Goal: Task Accomplishment & Management: Complete application form

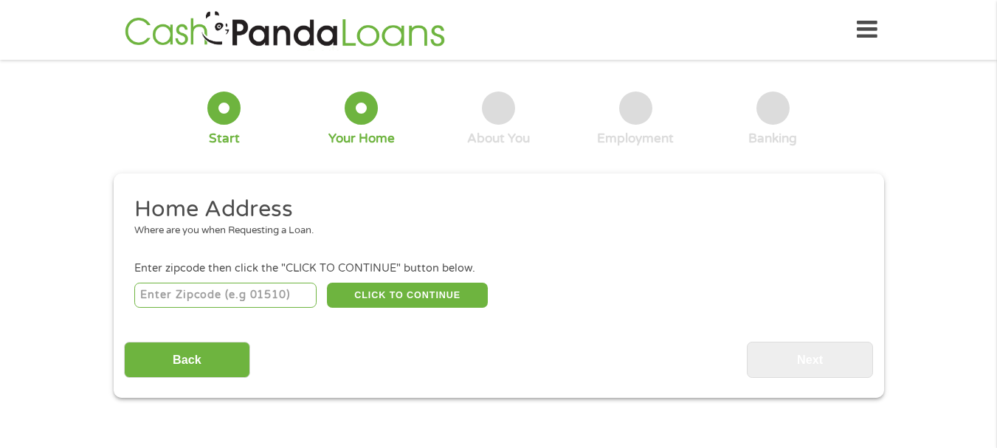
click at [174, 298] on input "number" at bounding box center [225, 295] width 182 height 25
type input "37821"
click at [391, 300] on button "CLICK TO CONTINUE" at bounding box center [407, 295] width 161 height 25
type input "37821"
type input "[GEOGRAPHIC_DATA]"
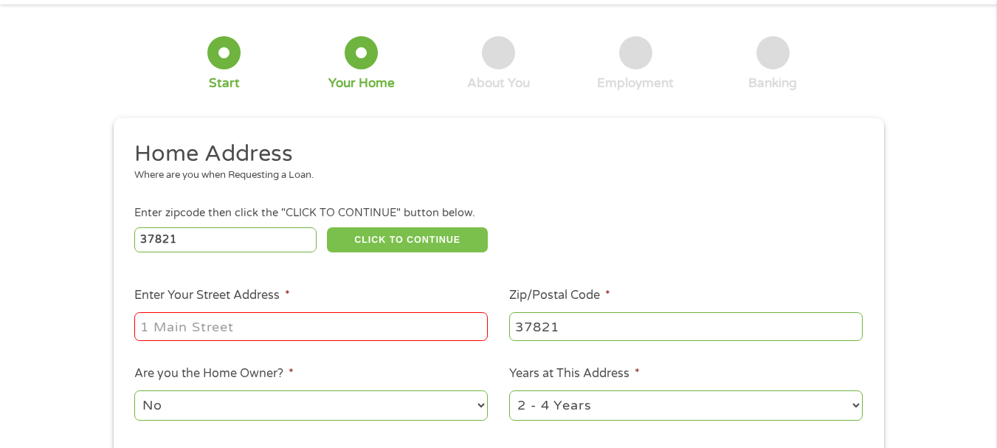
scroll to position [148, 0]
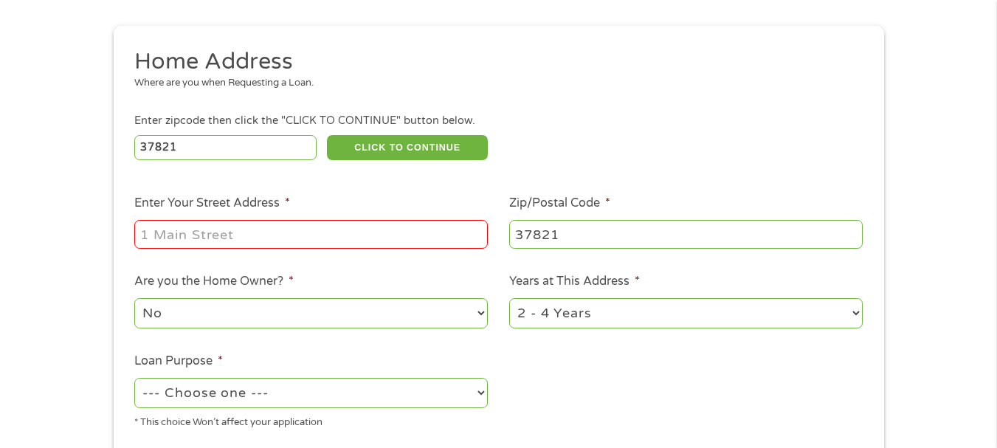
click at [173, 233] on input "Enter Your Street Address *" at bounding box center [311, 234] width 354 height 28
type input "[STREET_ADDRESS]"
click at [164, 312] on select "No Yes" at bounding box center [311, 313] width 354 height 30
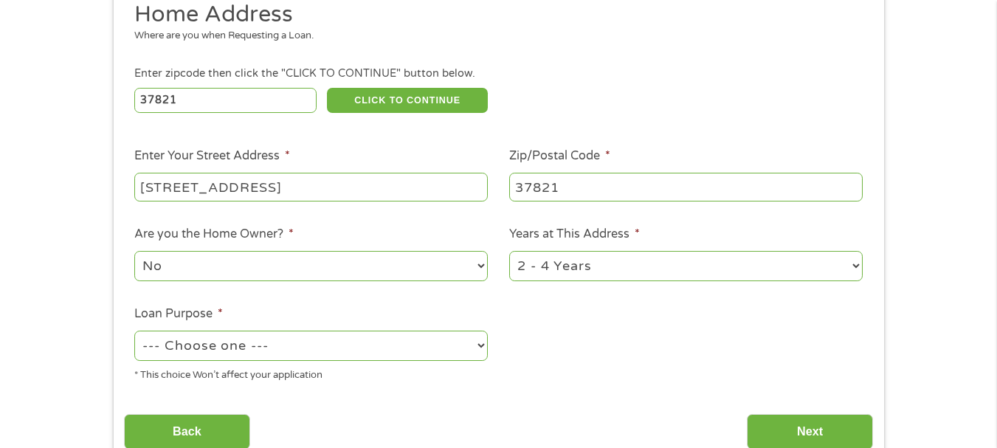
scroll to position [221, 0]
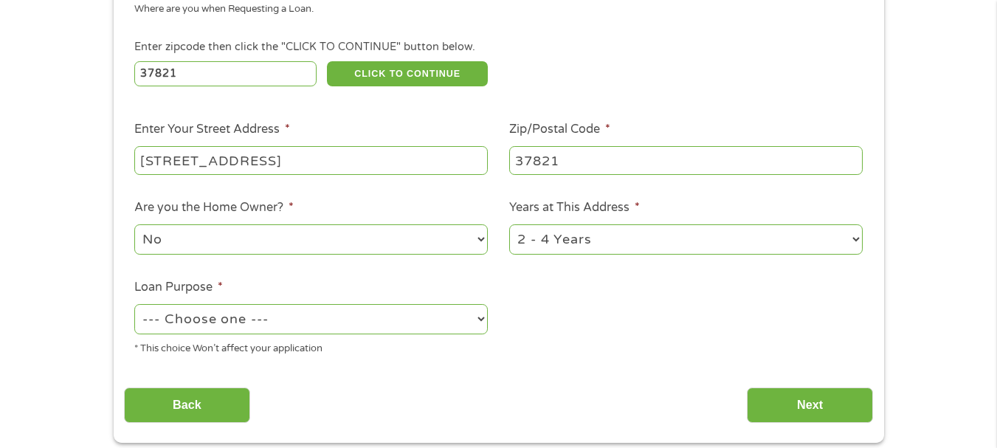
click at [611, 241] on select "1 Year or less 1 - 2 Years 2 - 4 Years Over 4 Years" at bounding box center [686, 239] width 354 height 30
select select "60months"
click at [509, 224] on select "1 Year or less 1 - 2 Years 2 - 4 Years Over 4 Years" at bounding box center [686, 239] width 354 height 30
click at [218, 320] on select "--- Choose one --- Pay Bills Debt Consolidation Home Improvement Major Purchase…" at bounding box center [311, 319] width 354 height 30
select select "carloan"
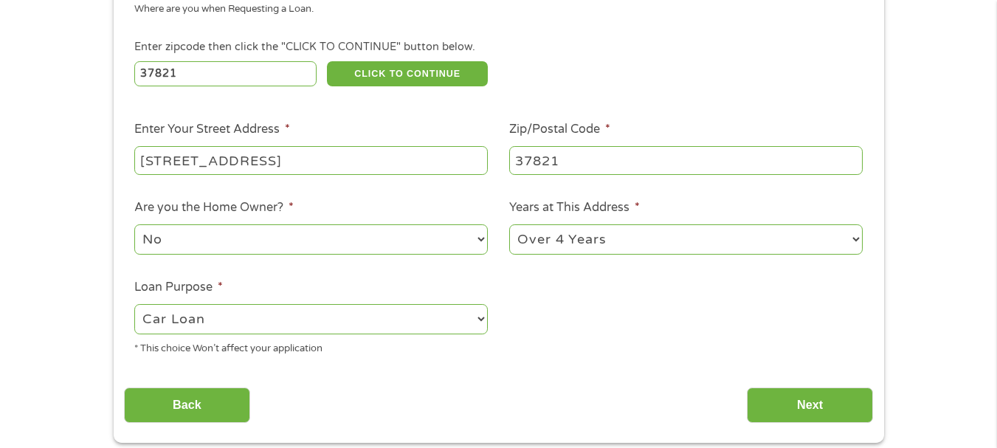
click at [134, 304] on select "--- Choose one --- Pay Bills Debt Consolidation Home Improvement Major Purchase…" at bounding box center [311, 319] width 354 height 30
click at [763, 413] on input "Next" at bounding box center [810, 406] width 126 height 36
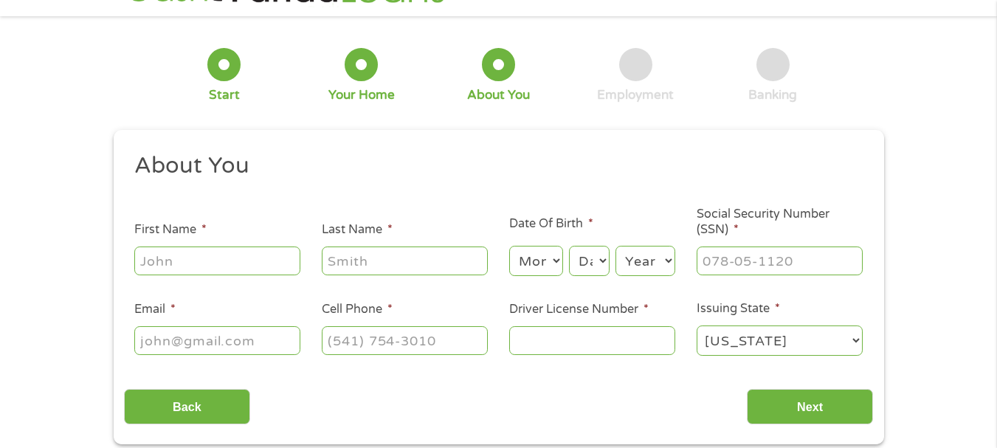
scroll to position [0, 0]
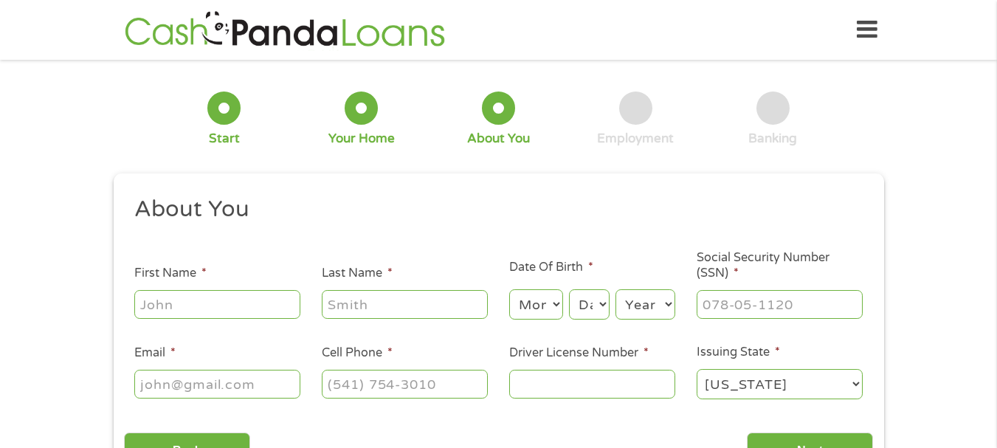
click at [188, 305] on input "First Name *" at bounding box center [217, 304] width 166 height 28
type input "[PERSON_NAME]"
type input "[EMAIL_ADDRESS][DOMAIN_NAME]"
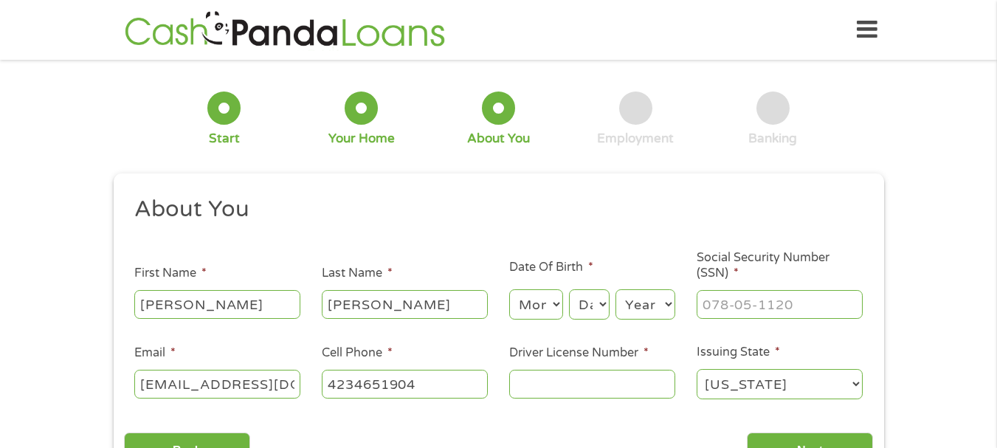
type input "[PHONE_NUMBER]"
click at [541, 305] on select "Month 1 2 3 4 5 6 7 8 9 10 11 12" at bounding box center [536, 304] width 54 height 30
select select "6"
click at [509, 289] on select "Month 1 2 3 4 5 6 7 8 9 10 11 12" at bounding box center [536, 304] width 54 height 30
click at [588, 308] on select "Day 1 2 3 4 5 6 7 8 9 10 11 12 13 14 15 16 17 18 19 20 21 22 23 24 25 26 27 28 …" at bounding box center [589, 304] width 40 height 30
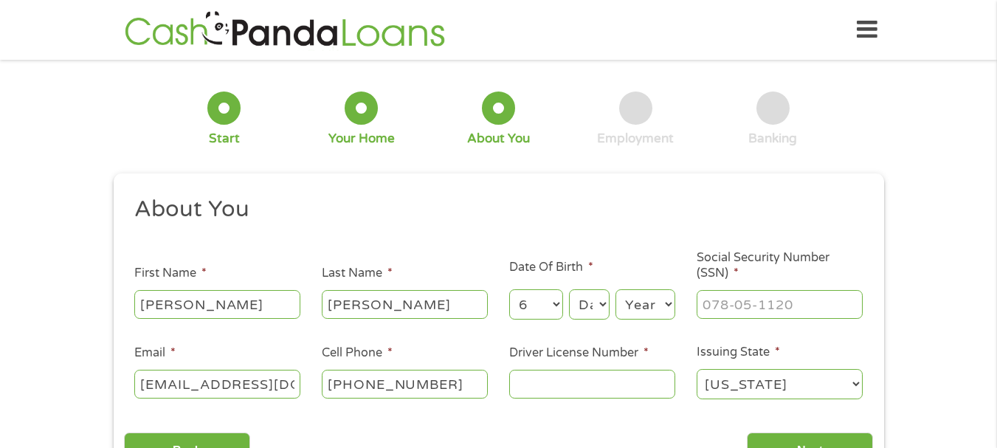
select select "26"
click at [569, 289] on select "Day 1 2 3 4 5 6 7 8 9 10 11 12 13 14 15 16 17 18 19 20 21 22 23 24 25 26 27 28 …" at bounding box center [589, 304] width 40 height 30
click at [654, 302] on select "Year [DATE] 2006 2005 2004 2003 2002 2001 2000 1999 1998 1997 1996 1995 1994 19…" at bounding box center [646, 304] width 60 height 30
select select "1962"
click at [616, 289] on select "Year [DATE] 2006 2005 2004 2003 2002 2001 2000 1999 1998 1997 1996 1995 1994 19…" at bounding box center [646, 304] width 60 height 30
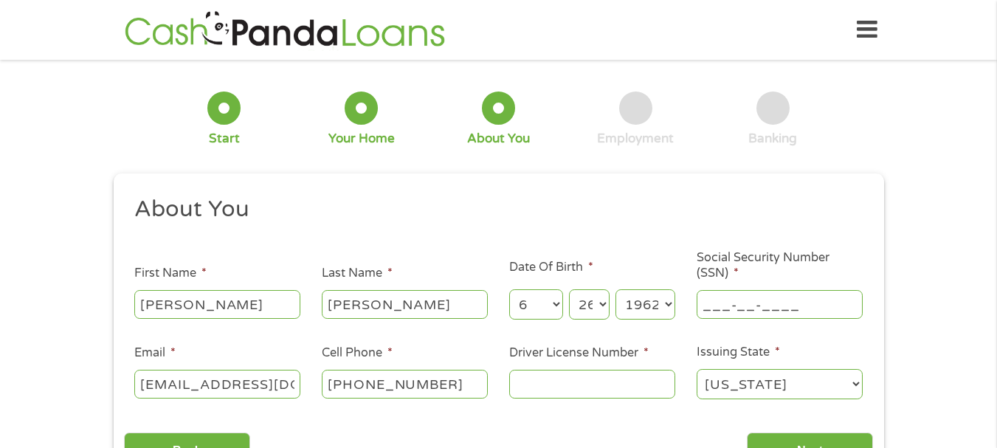
click at [703, 300] on input "___-__-____" at bounding box center [780, 304] width 166 height 28
type input "239-02-0027"
click at [563, 387] on input "Driver License Number *" at bounding box center [592, 384] width 166 height 28
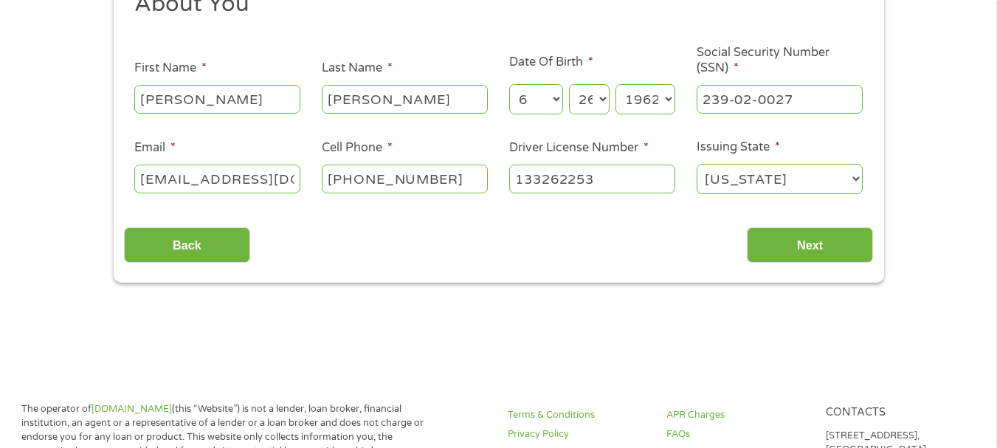
scroll to position [221, 0]
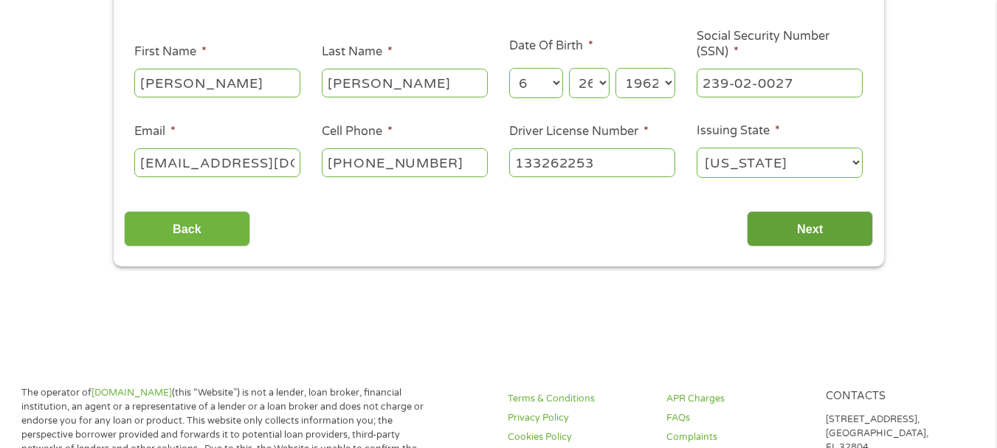
type input "133262253"
click at [805, 221] on input "Next" at bounding box center [810, 229] width 126 height 36
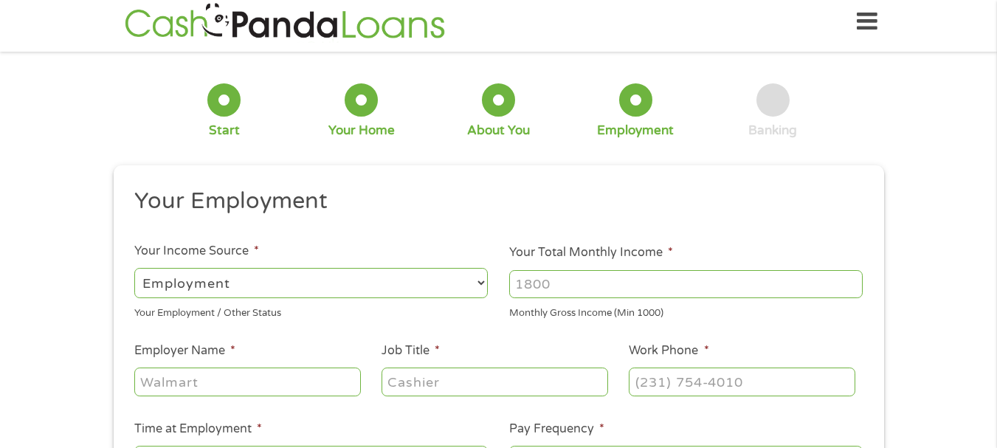
scroll to position [0, 0]
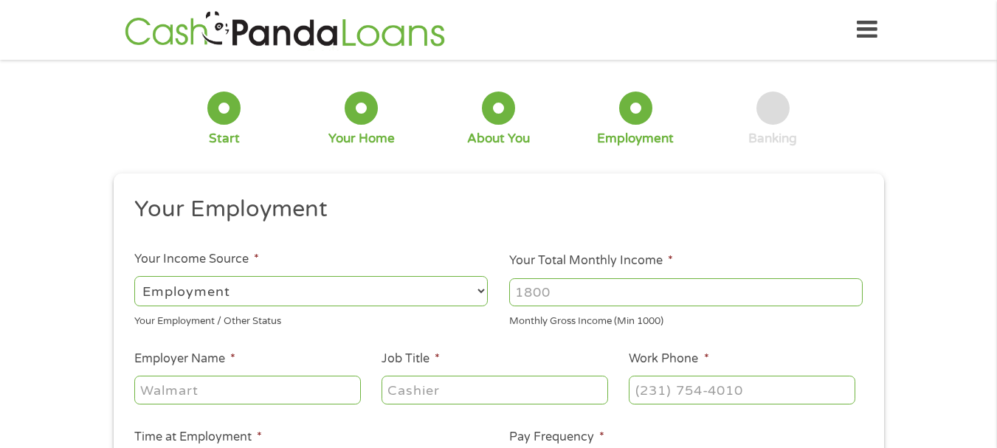
click at [195, 298] on select "--- Choose one --- Employment [DEMOGRAPHIC_DATA] Benefits" at bounding box center [311, 291] width 354 height 30
select select "benefits"
click at [134, 276] on select "--- Choose one --- Employment [DEMOGRAPHIC_DATA] Benefits" at bounding box center [311, 291] width 354 height 30
type input "Other"
type input "[PHONE_NUMBER]"
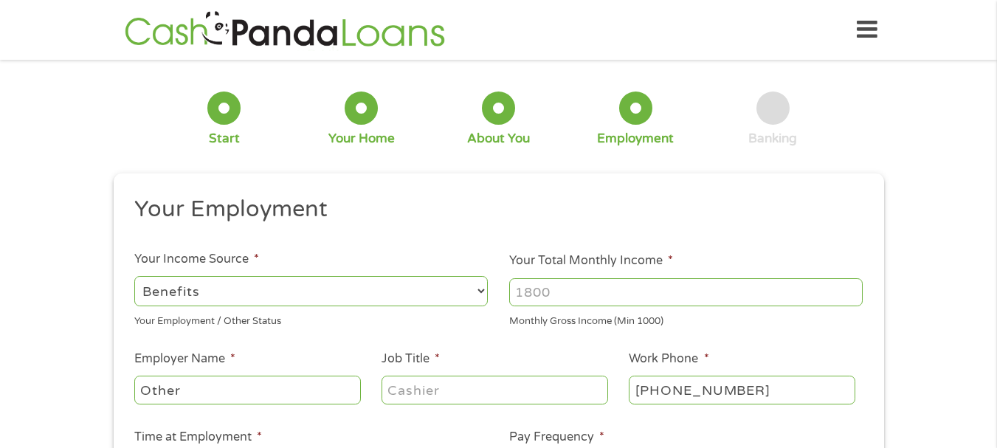
click at [571, 294] on input "Your Total Monthly Income *" at bounding box center [686, 292] width 354 height 28
type input "1642"
click at [185, 387] on input "Other" at bounding box center [247, 390] width 226 height 28
drag, startPoint x: 185, startPoint y: 387, endPoint x: 41, endPoint y: 373, distance: 144.6
click at [41, 373] on div "1 Start 2 Your Home 3 About You 4 Employment 5 Banking 6 This field is hidden w…" at bounding box center [498, 361] width 997 height 582
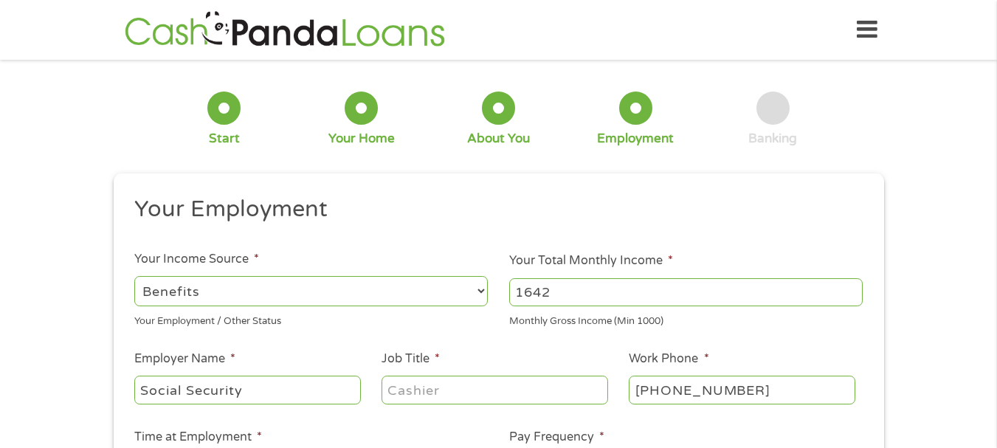
type input "Social Security"
click at [433, 386] on input "Job Title *" at bounding box center [495, 390] width 226 height 28
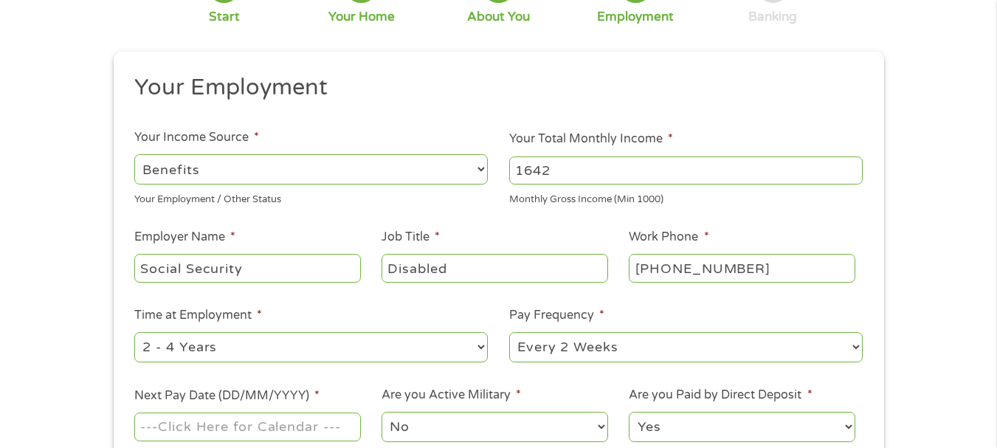
scroll to position [148, 0]
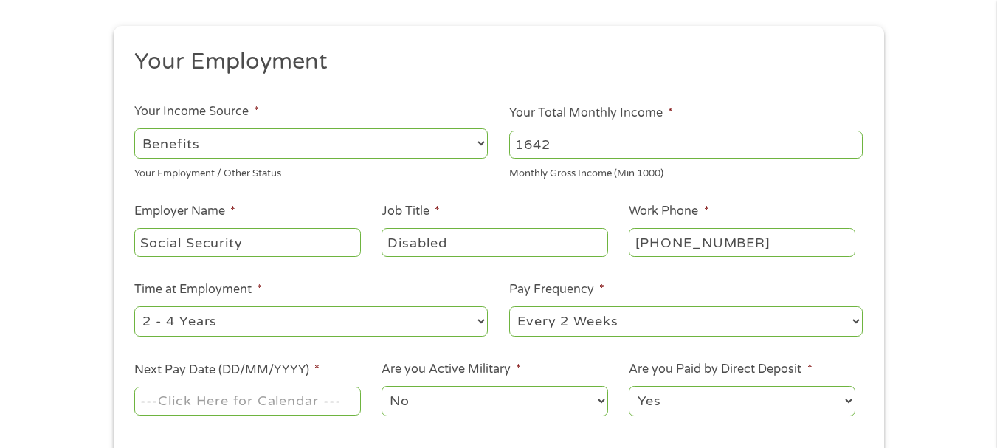
type input "Disabled"
click at [246, 319] on select "--- Choose one --- 1 Year or less 1 - 2 Years 2 - 4 Years Over 4 Years" at bounding box center [311, 321] width 354 height 30
select select "60months"
click at [134, 306] on select "--- Choose one --- 1 Year or less 1 - 2 Years 2 - 4 Years Over 4 Years" at bounding box center [311, 321] width 354 height 30
click at [616, 330] on select "--- Choose one --- Every 2 Weeks Every Week Monthly Semi-Monthly" at bounding box center [686, 321] width 354 height 30
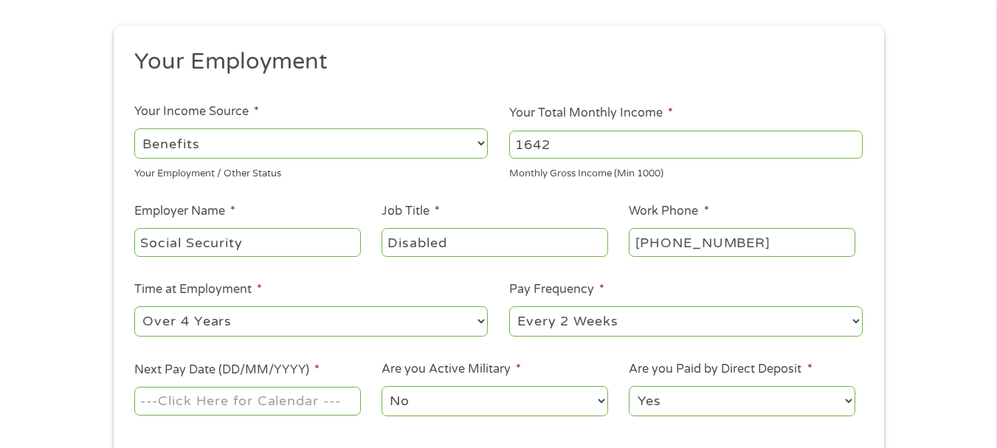
select select "monthly"
click at [509, 306] on select "--- Choose one --- Every 2 Weeks Every Week Monthly Semi-Monthly" at bounding box center [686, 321] width 354 height 30
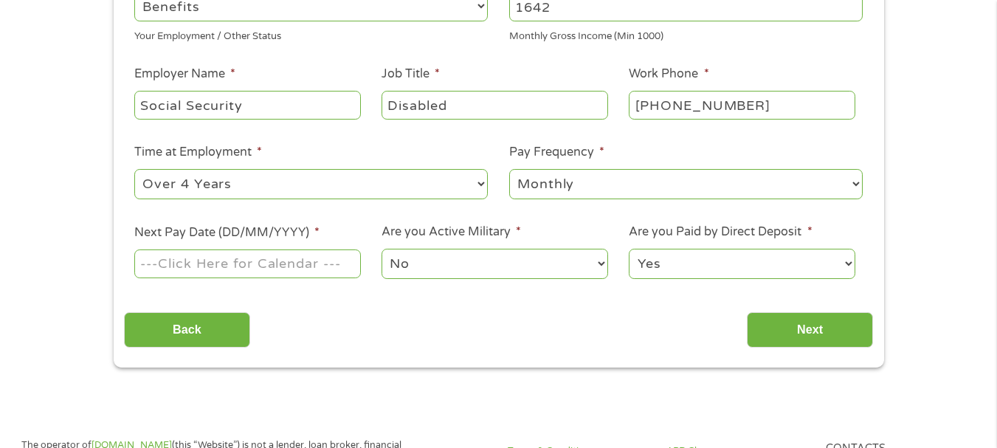
scroll to position [295, 0]
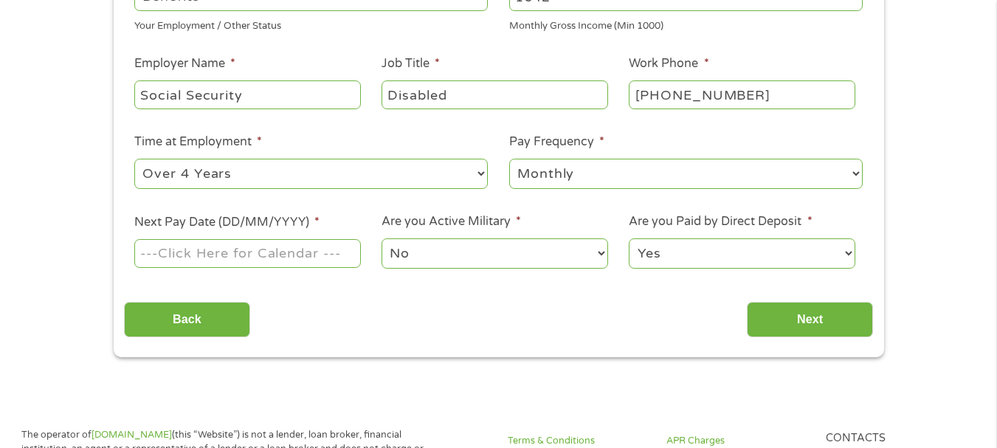
click at [195, 249] on input "Next Pay Date (DD/MM/YYYY) *" at bounding box center [247, 253] width 226 height 28
type input "09282025"
click at [515, 254] on select "No Yes" at bounding box center [495, 253] width 226 height 30
click at [509, 250] on select "No Yes" at bounding box center [495, 253] width 226 height 30
click at [808, 316] on input "Next" at bounding box center [810, 320] width 126 height 36
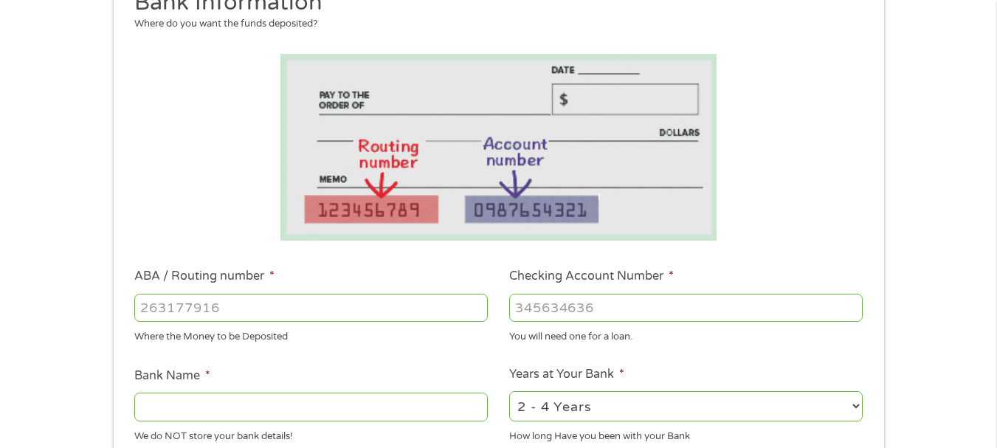
scroll to position [221, 0]
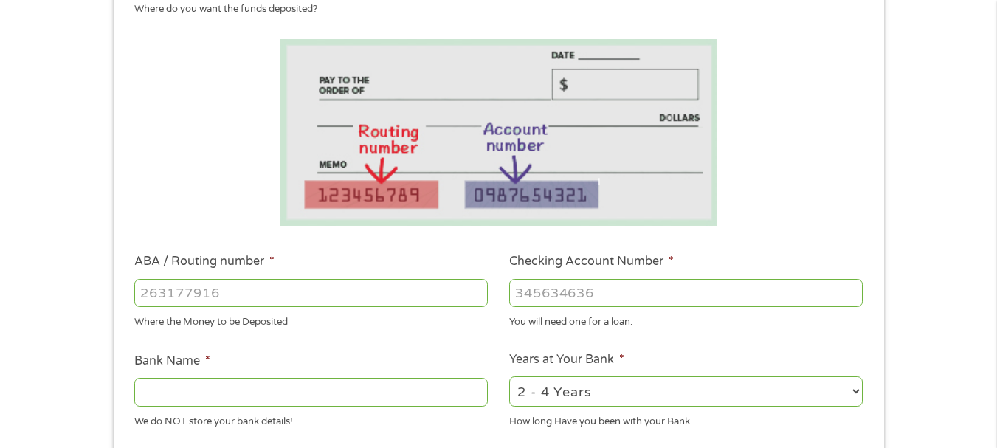
click at [153, 287] on input "ABA / Routing number *" at bounding box center [311, 293] width 354 height 28
type input "264279567"
type input "KNOXVILLE T V A EMPL CU"
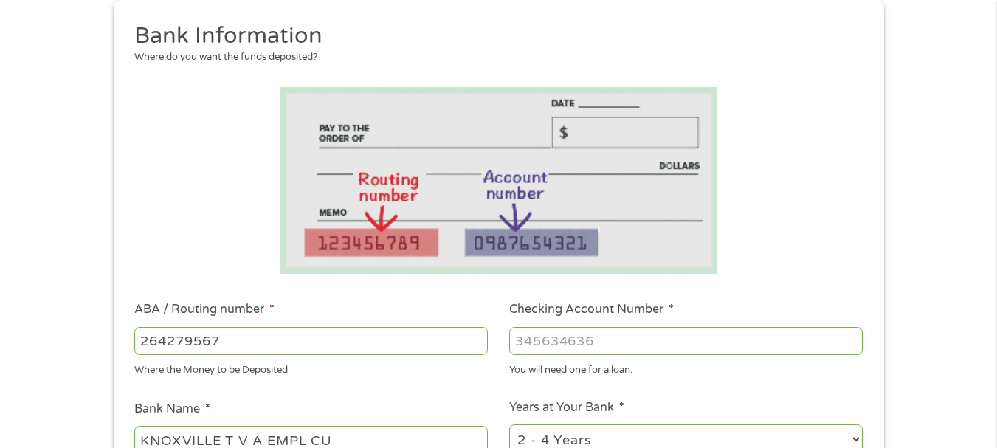
scroll to position [148, 0]
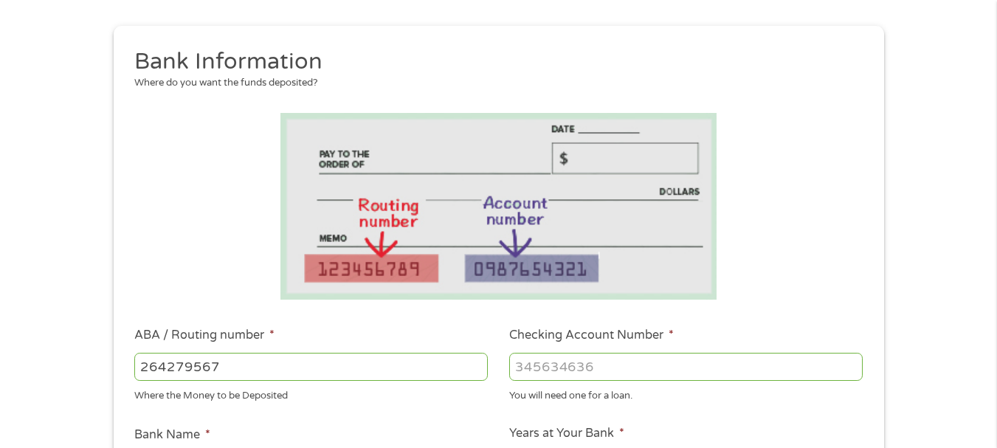
type input "264279567"
click at [529, 371] on input "Checking Account Number *" at bounding box center [686, 367] width 354 height 28
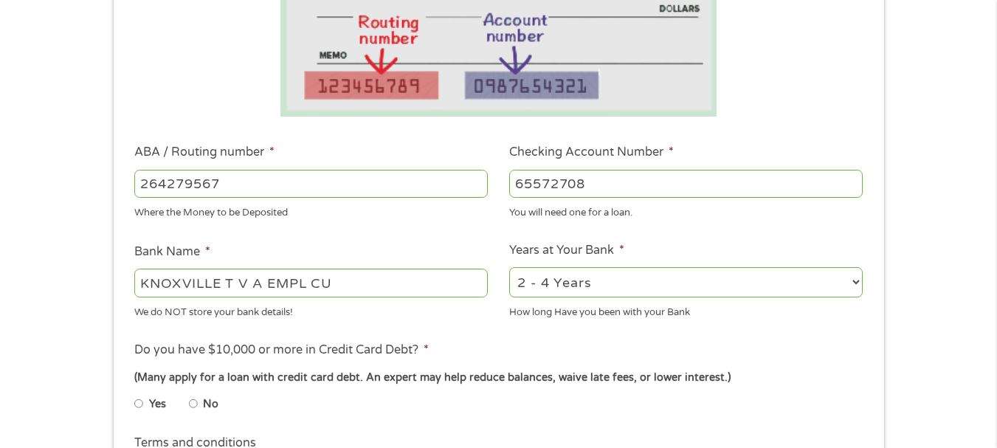
scroll to position [369, 0]
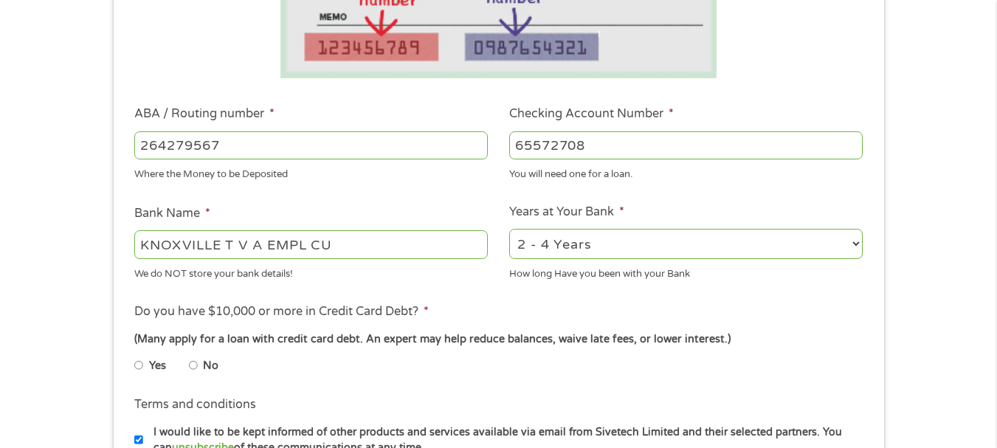
type input "65572708"
click at [196, 365] on input "No" at bounding box center [193, 366] width 9 height 24
radio input "true"
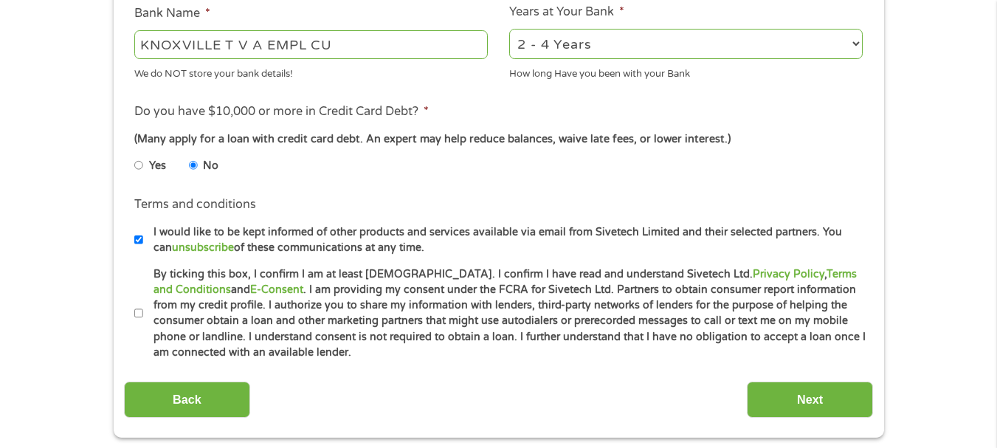
scroll to position [664, 0]
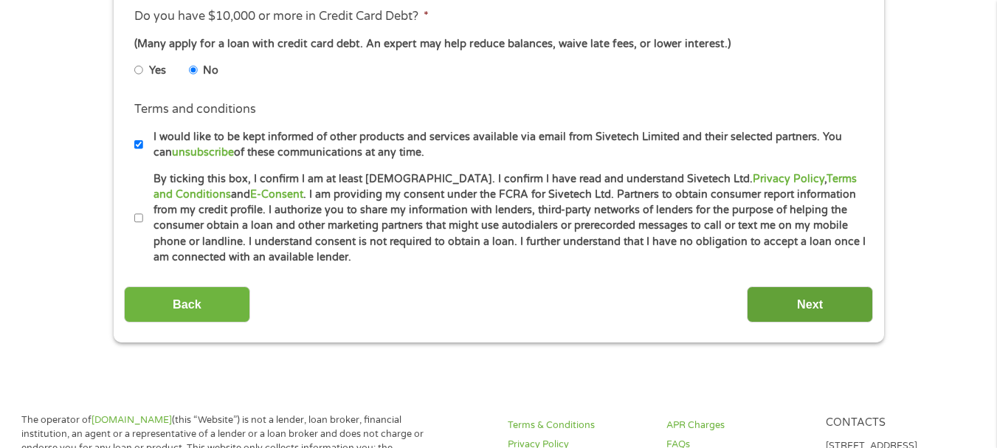
click at [777, 308] on input "Next" at bounding box center [810, 304] width 126 height 36
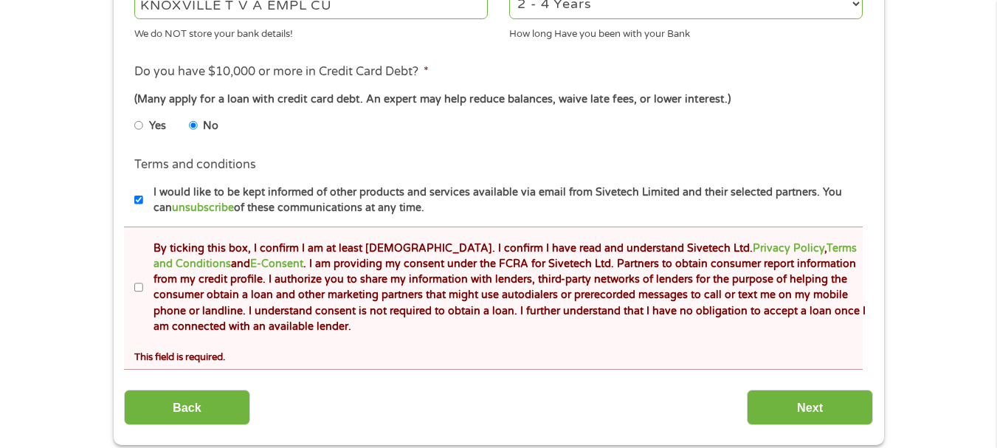
click at [140, 287] on input "By ticking this box, I confirm I am at least [DEMOGRAPHIC_DATA]. I confirm I ha…" at bounding box center [138, 288] width 9 height 24
checkbox input "true"
click at [825, 416] on input "Next" at bounding box center [810, 408] width 126 height 36
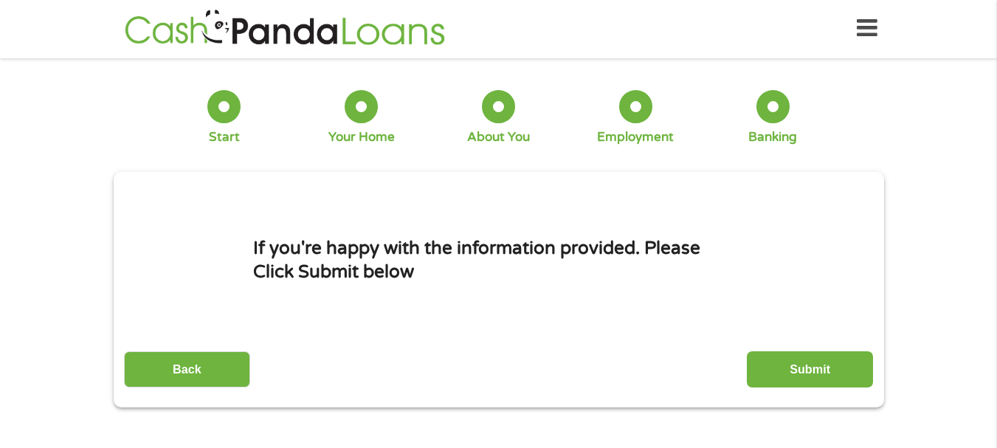
scroll to position [0, 0]
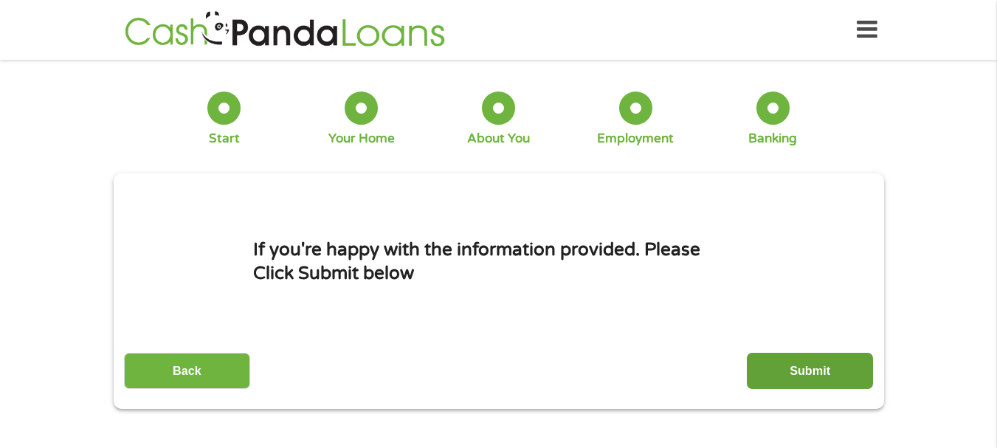
click at [804, 367] on input "Submit" at bounding box center [810, 371] width 126 height 36
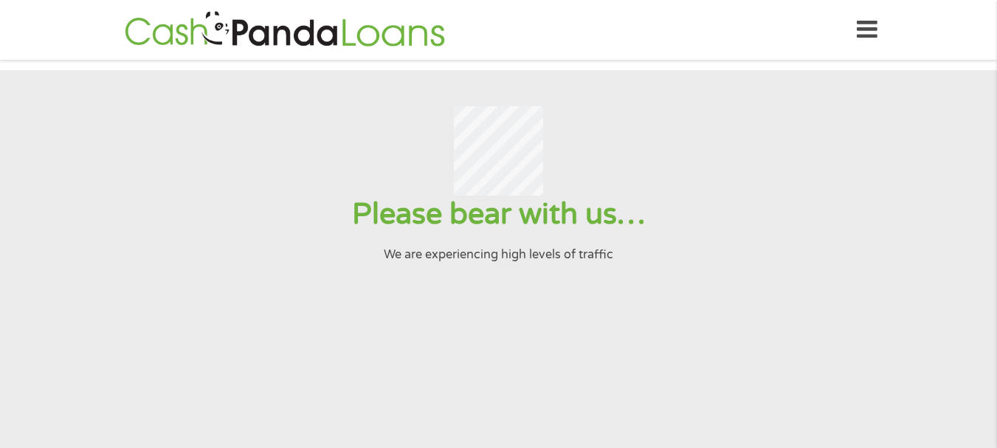
click at [842, 382] on section "Please bear with us… We are experiencing high levels of traffic" at bounding box center [498, 319] width 997 height 498
